Goal: Task Accomplishment & Management: Use online tool/utility

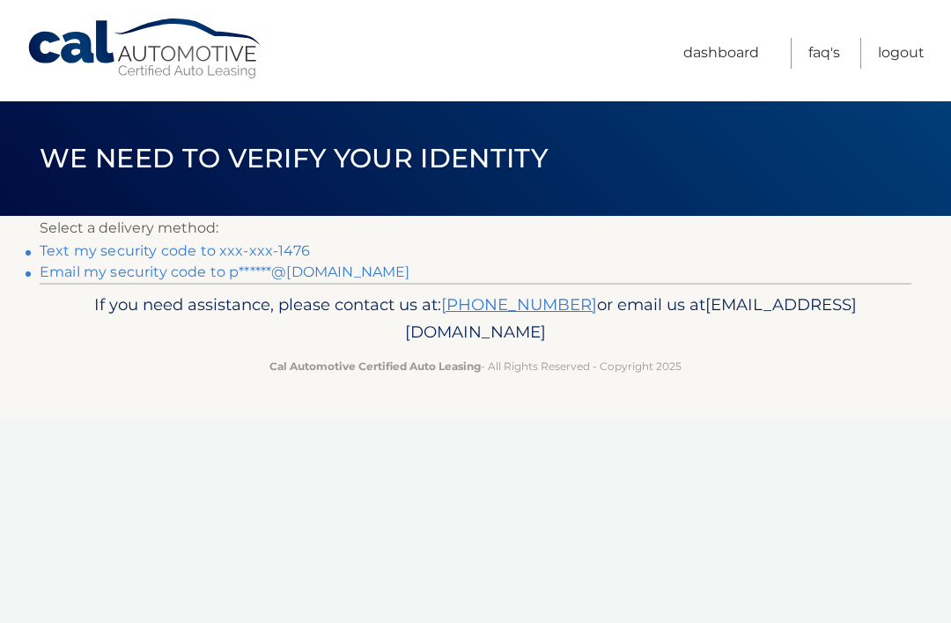
click at [256, 247] on link "Text my security code to xxx-xxx-1476" at bounding box center [175, 250] width 270 height 17
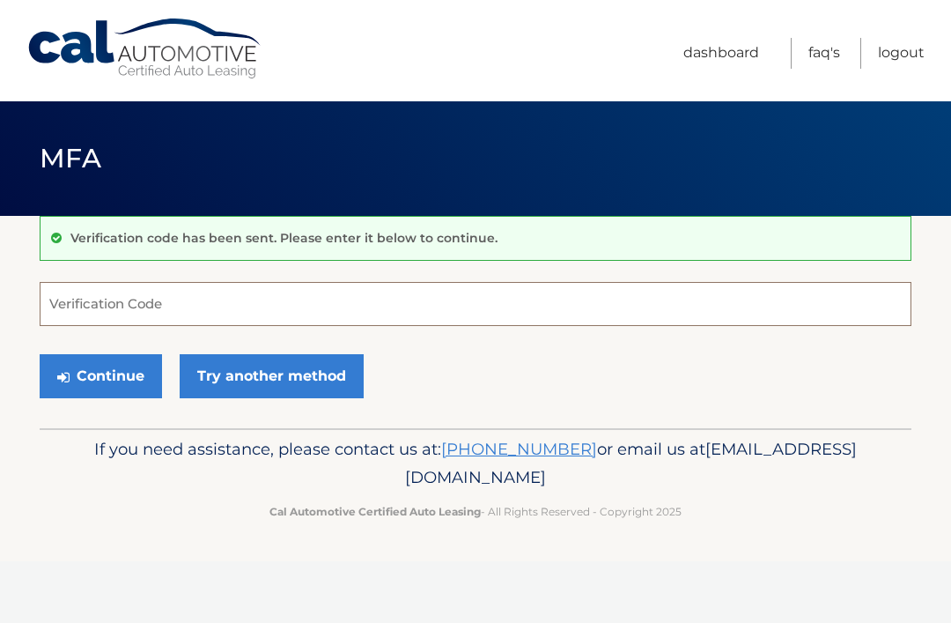
click at [317, 321] on input "Verification Code" at bounding box center [476, 304] width 872 height 44
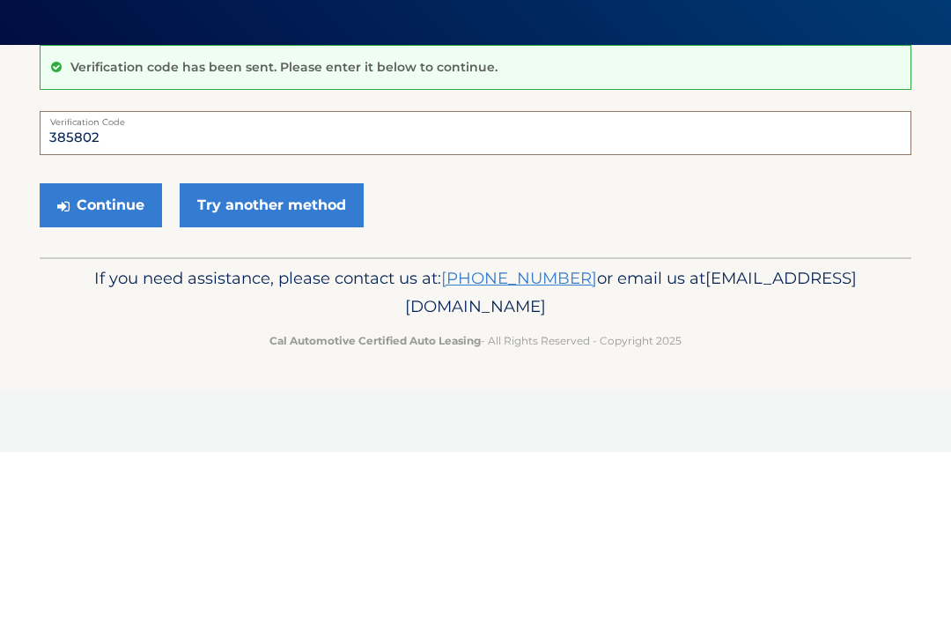
type input "385802"
click at [100, 354] on button "Continue" at bounding box center [101, 376] width 122 height 44
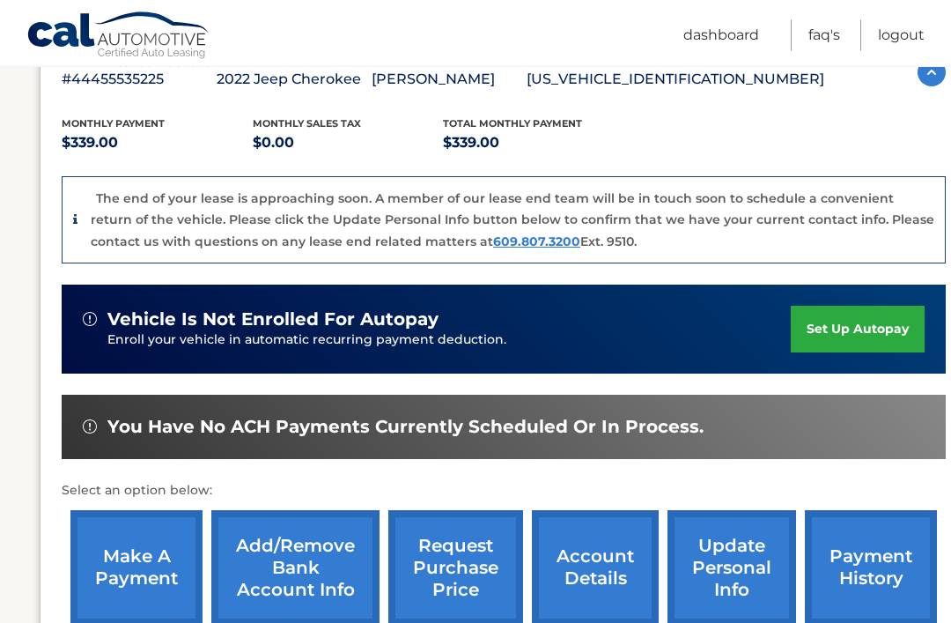
scroll to position [320, 0]
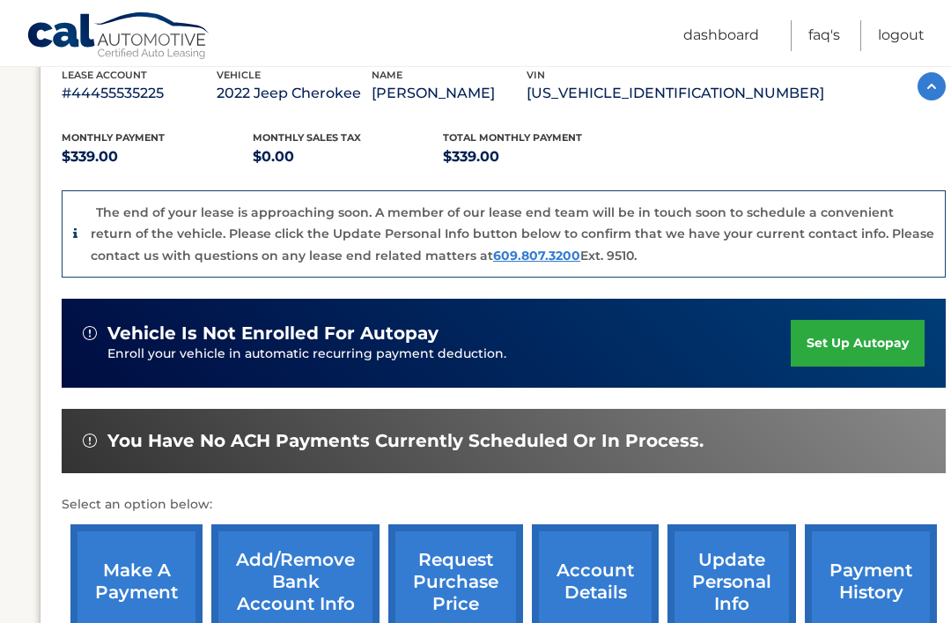
click at [133, 588] on link "make a payment" at bounding box center [136, 581] width 132 height 115
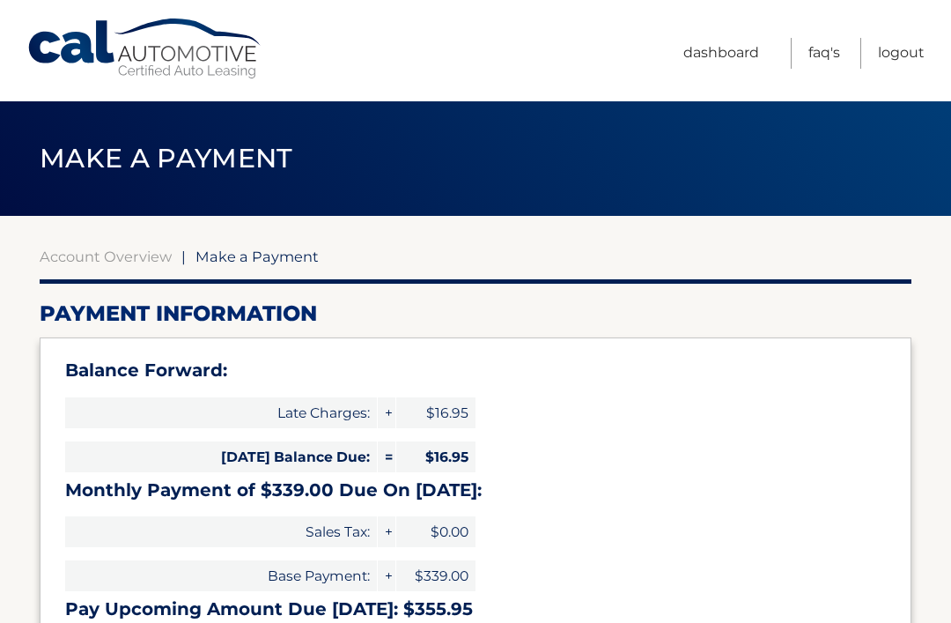
select select "OGIwOWZjY2UtMWU3My00MWM0LTlhZWMtYzQ5ZWRlZTJhMmFk"
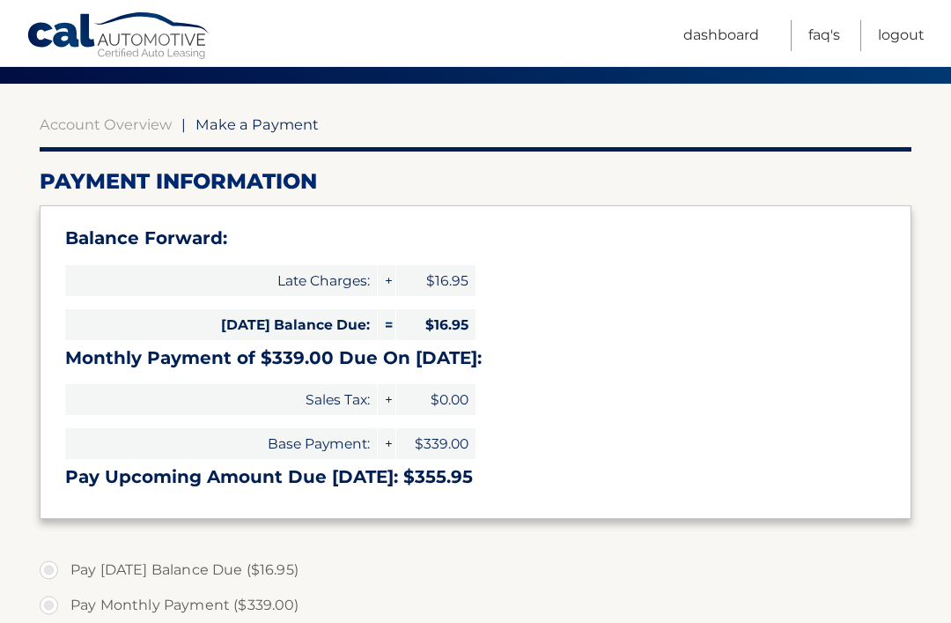
scroll to position [131, 0]
click at [109, 122] on link "Account Overview" at bounding box center [106, 125] width 132 height 18
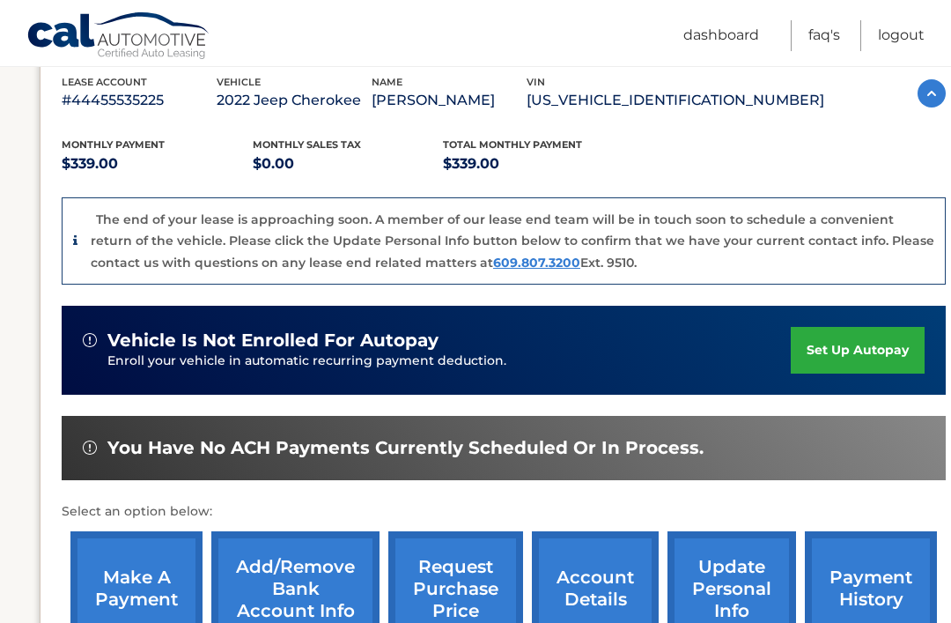
scroll to position [343, 0]
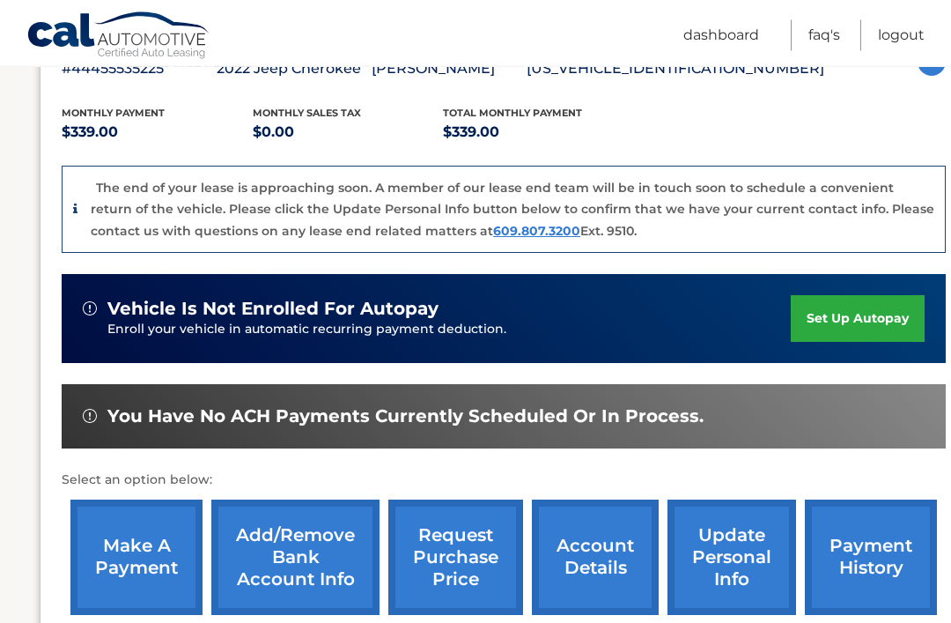
click at [131, 541] on link "make a payment" at bounding box center [136, 557] width 132 height 115
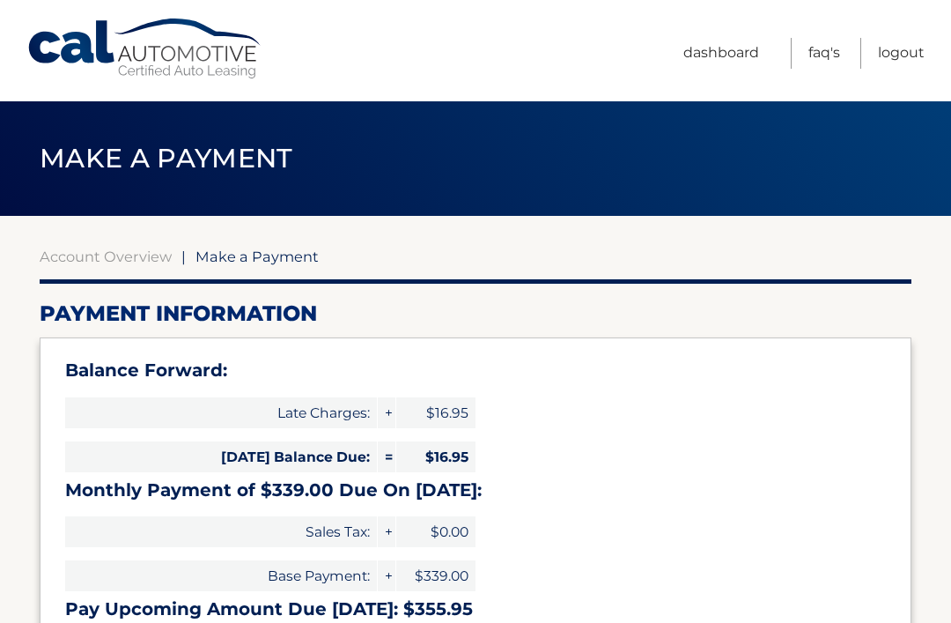
select select "OGIwOWZjY2UtMWU3My00MWM0LTlhZWMtYzQ5ZWRlZTJhMmFk"
click at [97, 261] on link "Account Overview" at bounding box center [106, 256] width 132 height 18
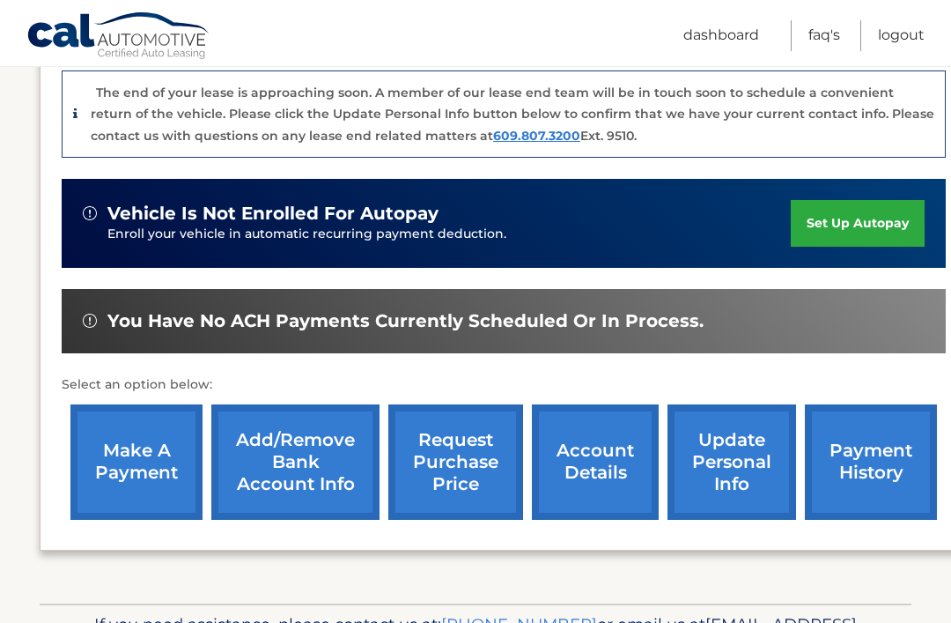
scroll to position [434, 0]
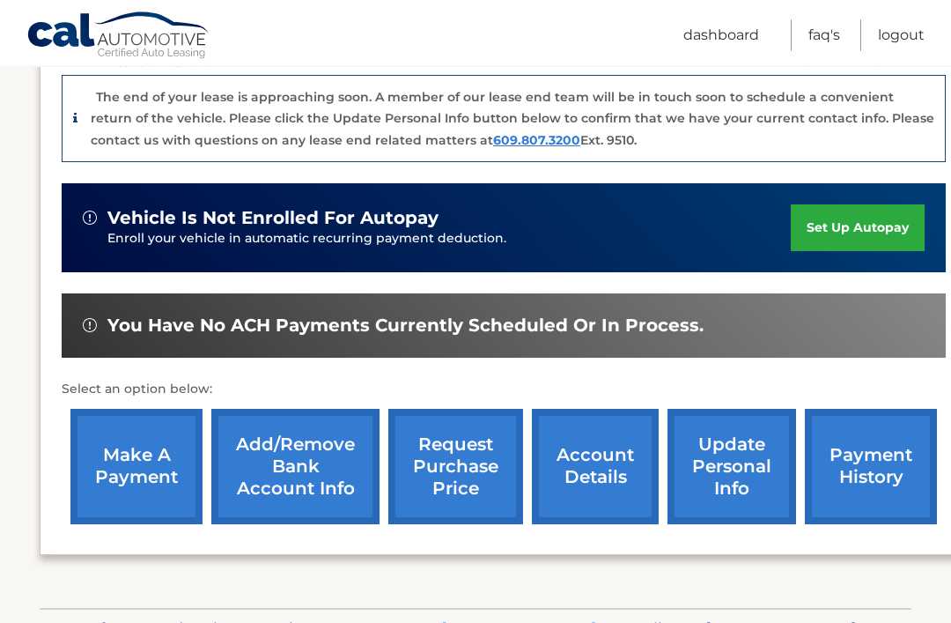
click at [135, 457] on link "make a payment" at bounding box center [136, 467] width 132 height 115
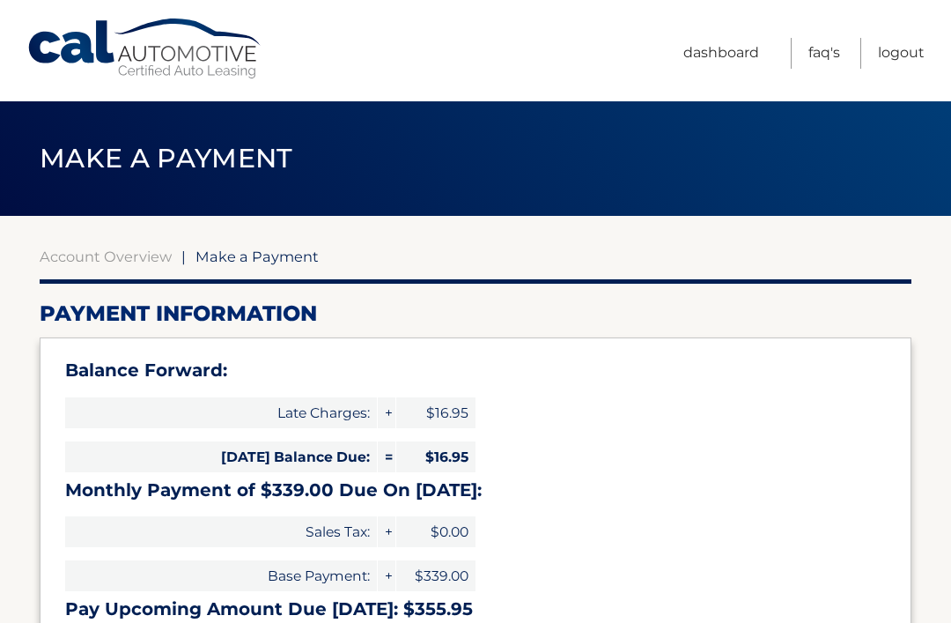
select select "OGIwOWZjY2UtMWU3My00MWM0LTlhZWMtYzQ5ZWRlZTJhMmFk"
click at [905, 44] on link "Logout" at bounding box center [901, 53] width 47 height 31
